Goal: Transaction & Acquisition: Obtain resource

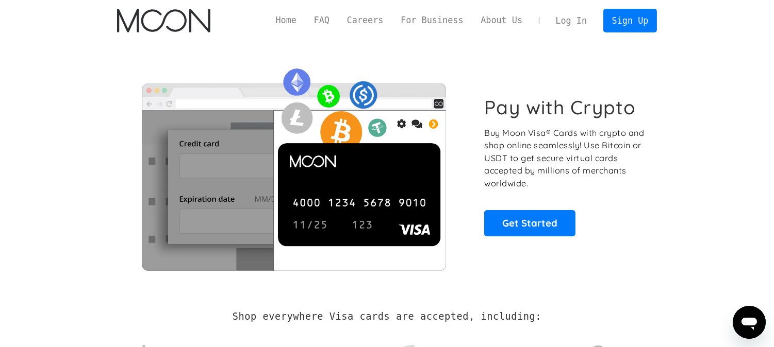
click at [569, 22] on link "Log In" at bounding box center [571, 20] width 48 height 23
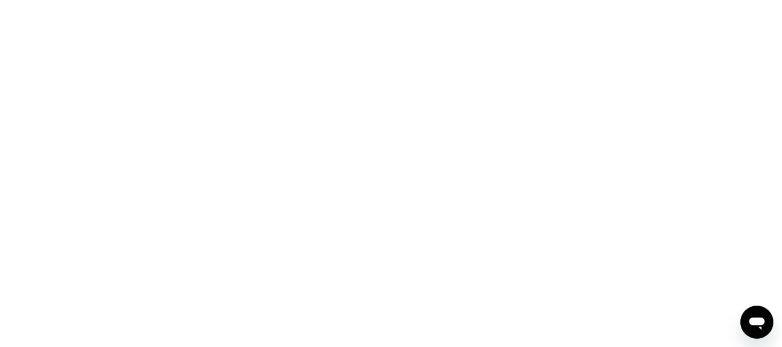
click at [429, 157] on div at bounding box center [391, 173] width 782 height 347
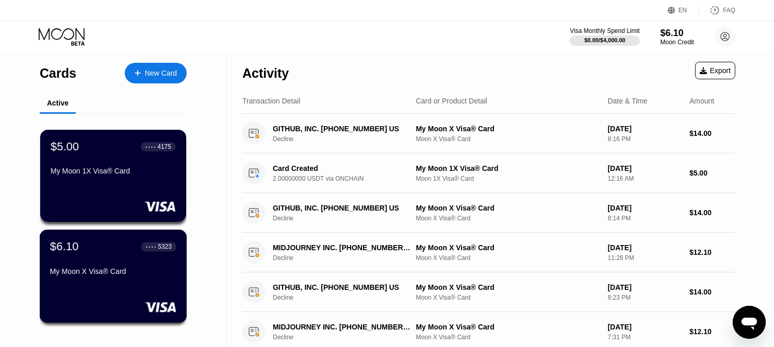
click at [115, 274] on div "My Moon X Visa® Card" at bounding box center [113, 272] width 126 height 8
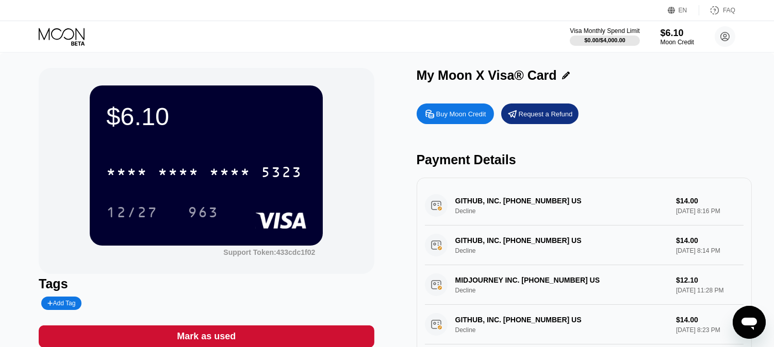
click at [457, 117] on div "Buy Moon Credit" at bounding box center [461, 114] width 50 height 9
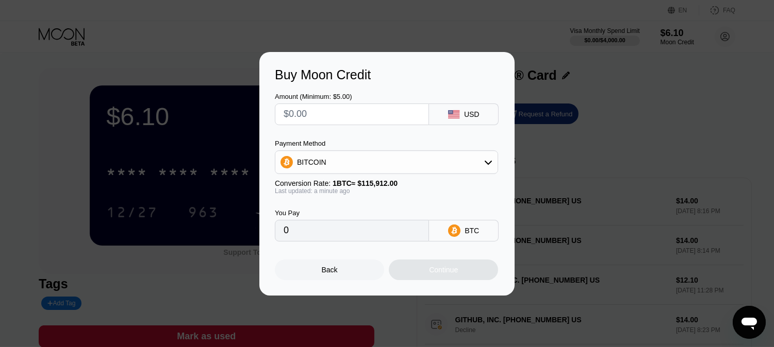
click at [466, 111] on div "USD" at bounding box center [471, 114] width 15 height 8
click at [473, 156] on div "BITCOIN" at bounding box center [386, 162] width 222 height 21
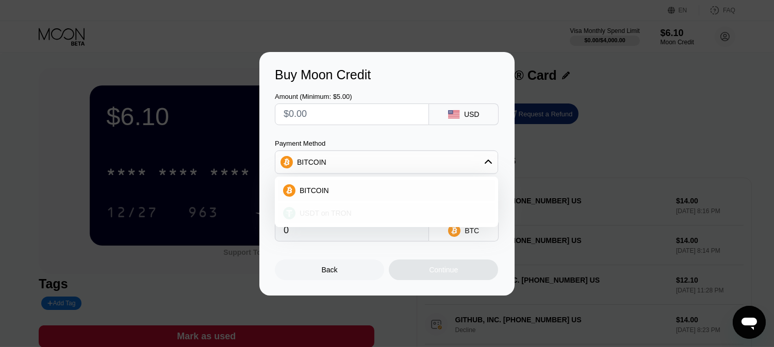
click at [392, 211] on div "USDT on TRON" at bounding box center [392, 213] width 194 height 8
type input "0.00"
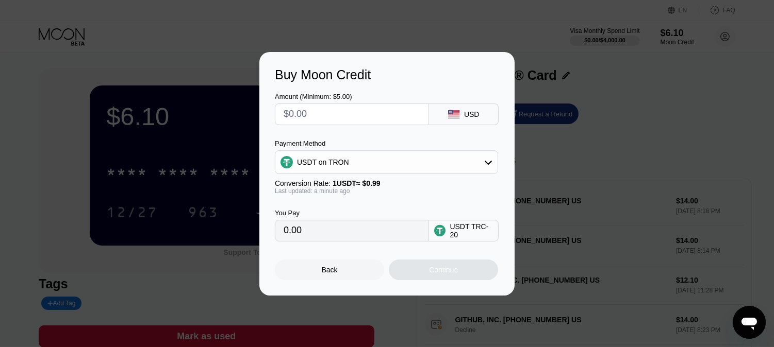
click at [326, 114] on input "text" at bounding box center [352, 114] width 137 height 21
type input "$20"
type input "20.20"
type input "$20"
click at [437, 267] on div "Continue" at bounding box center [443, 270] width 29 height 8
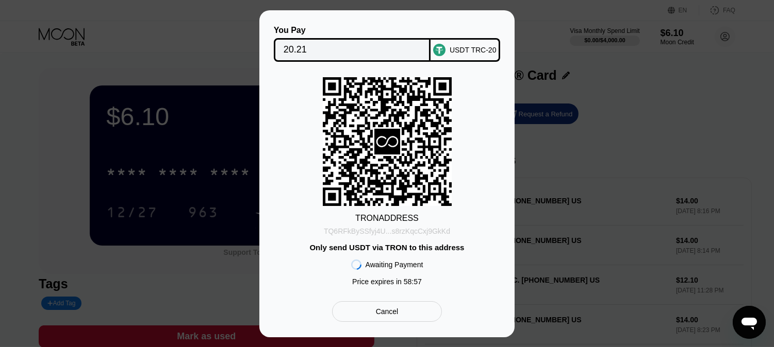
click at [405, 227] on div "TQ6RFkBySSfyj4U...s8rzKqcCxj9GkKd" at bounding box center [387, 231] width 126 height 8
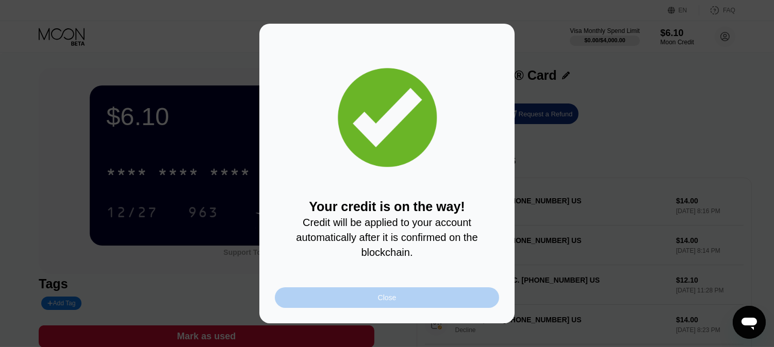
click at [405, 294] on div "Close" at bounding box center [387, 298] width 224 height 21
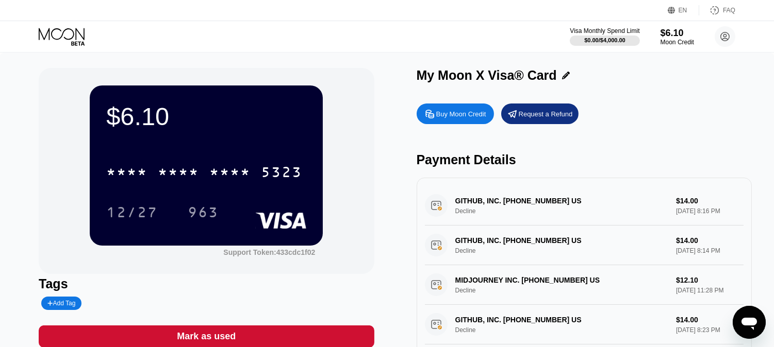
click at [380, 187] on div "$6.10 * * * * * * * * * * * * 5323 12/27 963 Support Token: 433cdc1f02 Tags Add…" at bounding box center [387, 213] width 696 height 290
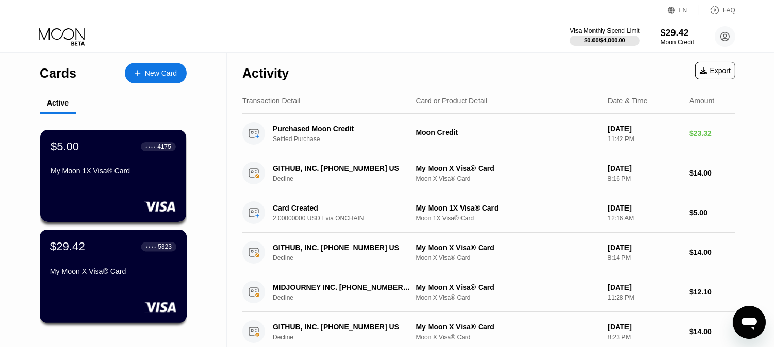
click at [113, 254] on div "$29.42 ● ● ● ● 5323 My Moon X Visa® Card" at bounding box center [113, 260] width 126 height 40
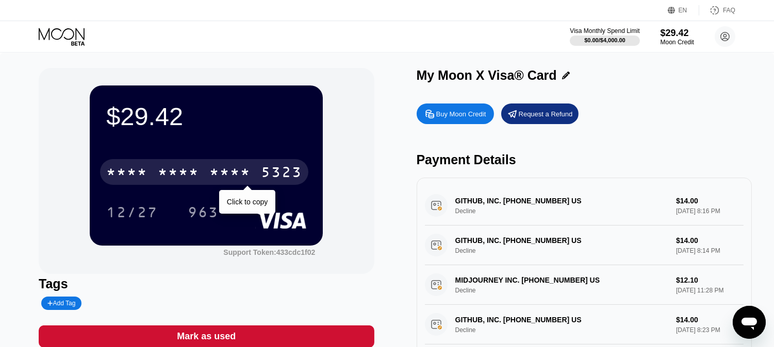
click at [220, 169] on div "* * * *" at bounding box center [229, 173] width 41 height 16
click at [273, 172] on div "5323" at bounding box center [281, 173] width 41 height 16
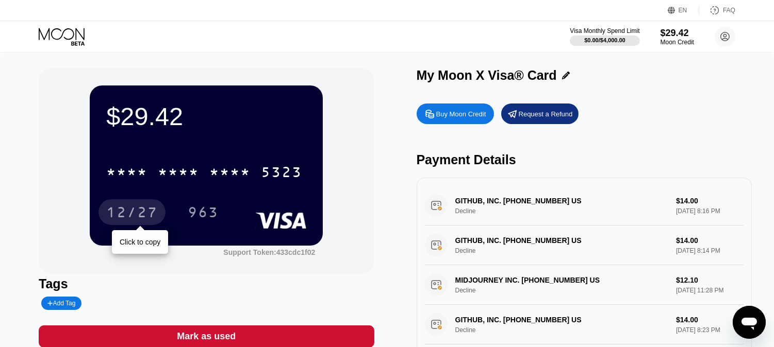
click at [134, 213] on div "12/27" at bounding box center [132, 214] width 52 height 16
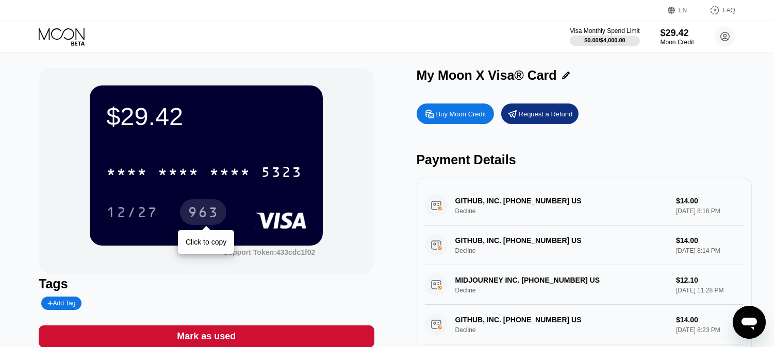
click at [203, 207] on div "963" at bounding box center [203, 214] width 31 height 16
